Goal: Find contact information: Find contact information

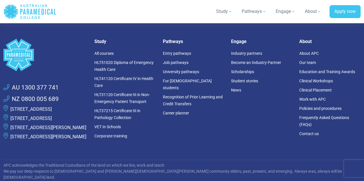
scroll to position [2124, 0]
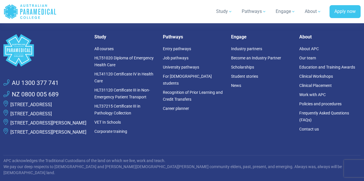
click at [52, 104] on link "[STREET_ADDRESS]" at bounding box center [30, 104] width 41 height 5
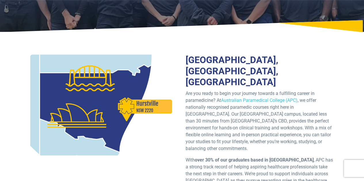
scroll to position [114, 0]
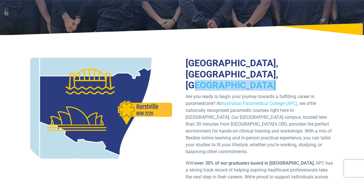
drag, startPoint x: 290, startPoint y: 76, endPoint x: 222, endPoint y: 74, distance: 68.5
click at [222, 74] on h2 "Australian Paramedical College, Sydney, New South Wales" at bounding box center [259, 74] width 148 height 33
copy h2 "[GEOGRAPHIC_DATA]"
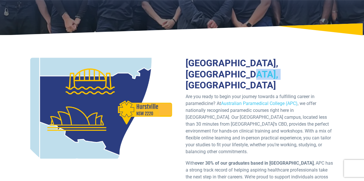
drag, startPoint x: 184, startPoint y: 75, endPoint x: 216, endPoint y: 75, distance: 31.9
click at [216, 75] on div "Australian Paramedical College, Sydney, New South Wales Are you ready to begin …" at bounding box center [259, 159] width 155 height 203
copy h2 "Sydney"
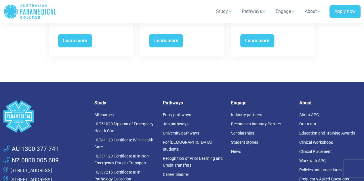
scroll to position [2523, 0]
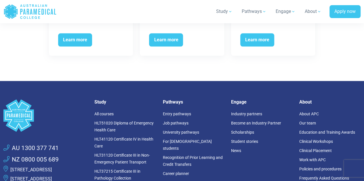
drag, startPoint x: 22, startPoint y: 111, endPoint x: 9, endPoint y: 105, distance: 14.4
click at [9, 166] on li "[STREET_ADDRESS]" at bounding box center [45, 170] width 84 height 9
copy link "[STREET_ADDRESS]"
